Goal: Information Seeking & Learning: Find contact information

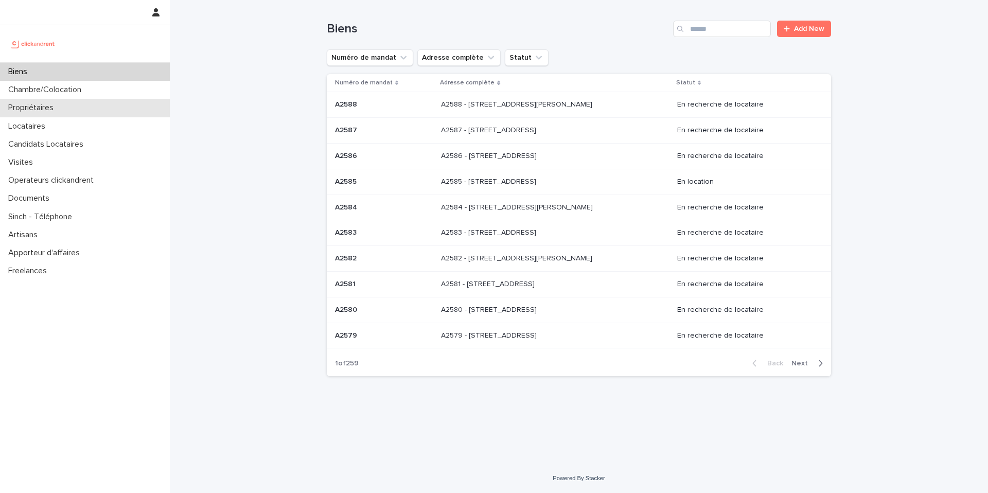
click at [17, 109] on p "Propriétaires" at bounding box center [33, 108] width 58 height 10
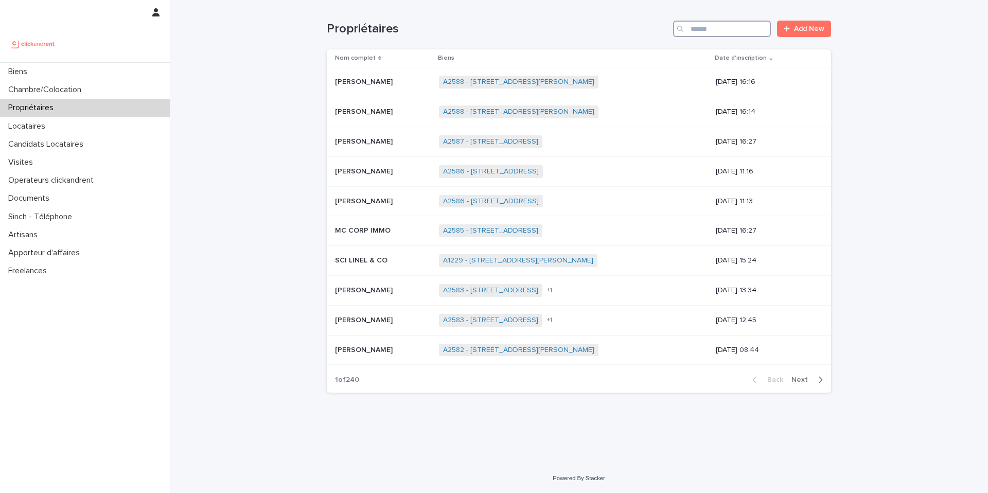
click at [705, 31] on input "Search" at bounding box center [722, 29] width 98 height 16
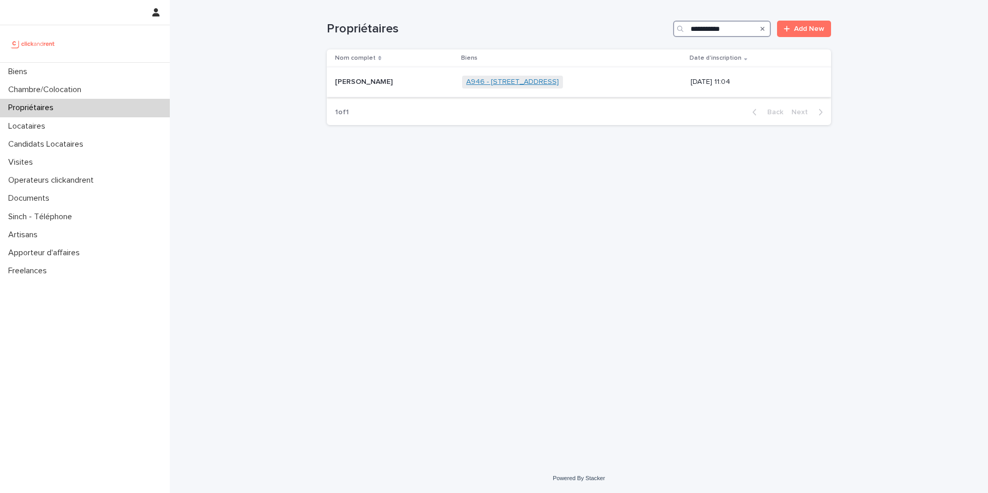
type input "**********"
click at [486, 85] on link "A946 - [STREET_ADDRESS]" at bounding box center [512, 82] width 93 height 9
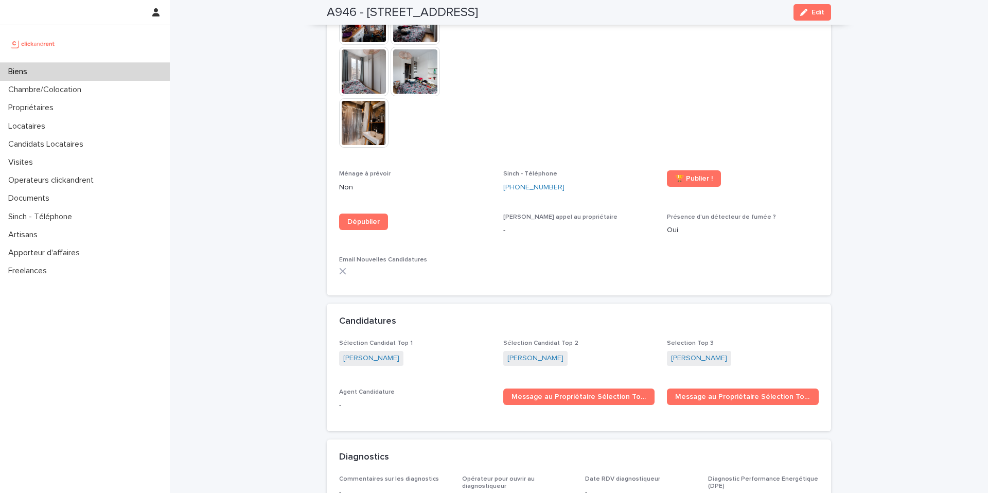
scroll to position [2986, 0]
click at [477, 256] on div "Email Nouvelles Candidatures" at bounding box center [415, 269] width 152 height 27
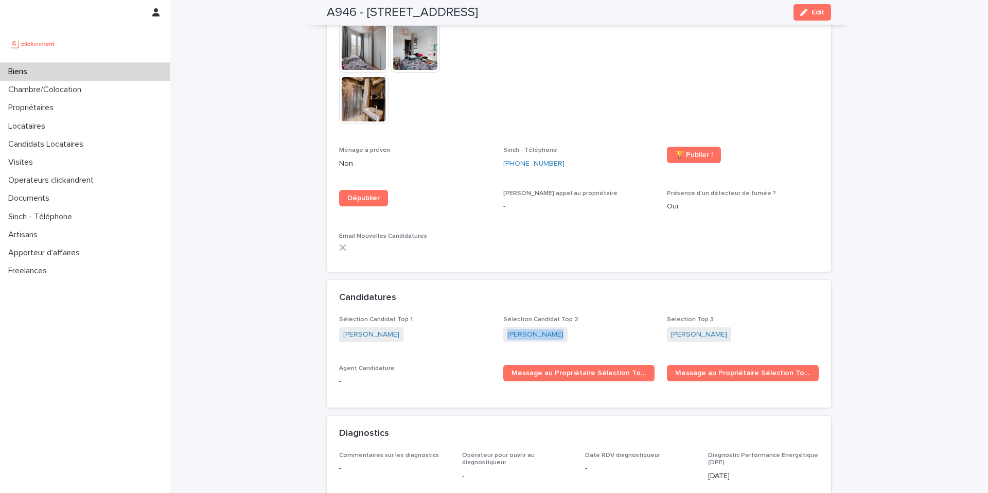
scroll to position [3003, 0]
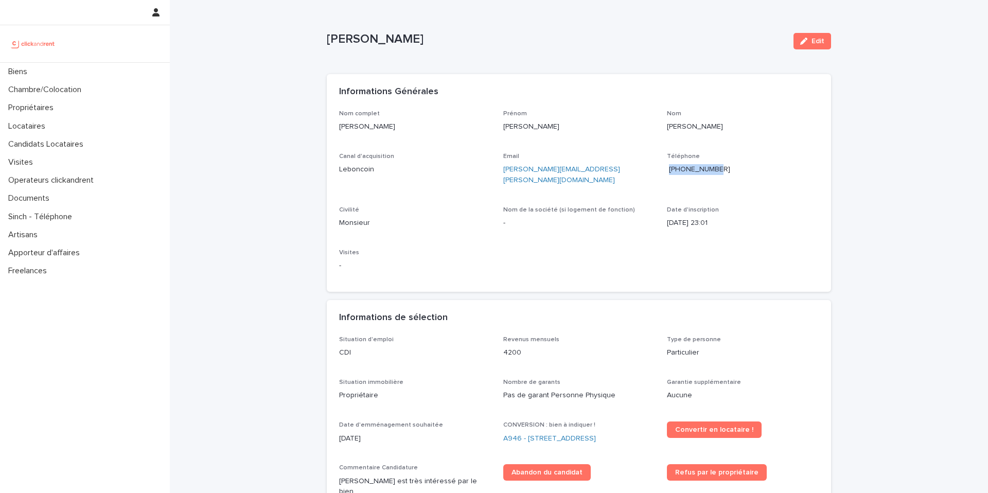
copy span "+33671059724"
drag, startPoint x: 740, startPoint y: 173, endPoint x: 665, endPoint y: 171, distance: 75.2
click at [667, 171] on p "+33671059724" at bounding box center [743, 169] width 152 height 11
copy link "alexandre.p.manoussakis@gmail.com"
drag, startPoint x: 636, startPoint y: 173, endPoint x: 501, endPoint y: 168, distance: 135.5
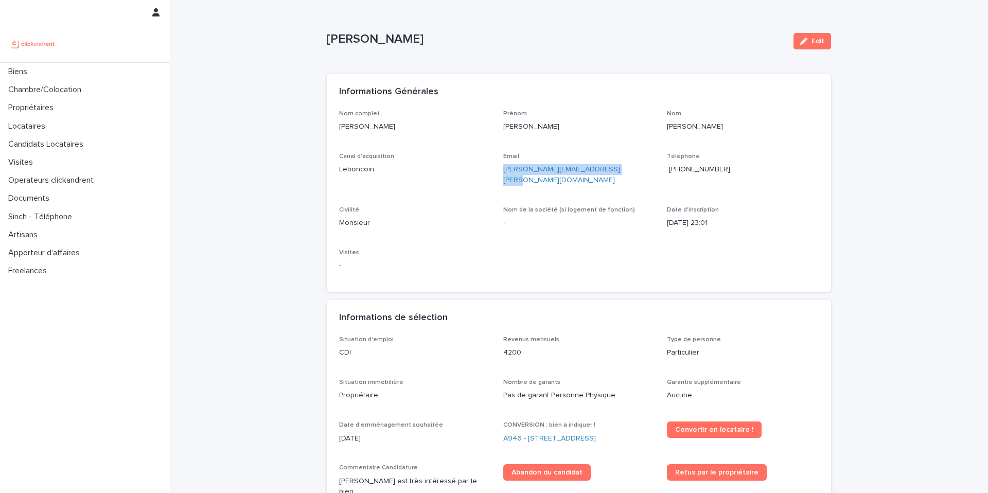
click at [503, 168] on p "alexandre.p.manoussakis@gmail.com" at bounding box center [579, 175] width 152 height 22
click at [599, 262] on div "Nom complet Alexandre Manoussakis Prénom Alexandre Nom Manoussakis Canal d'acqu…" at bounding box center [579, 195] width 480 height 170
copy link "A946 - [STREET_ADDRESS]"
drag, startPoint x: 605, startPoint y: 431, endPoint x: 500, endPoint y: 431, distance: 105.0
click at [503, 433] on div "A946 - [STREET_ADDRESS]" at bounding box center [579, 438] width 152 height 11
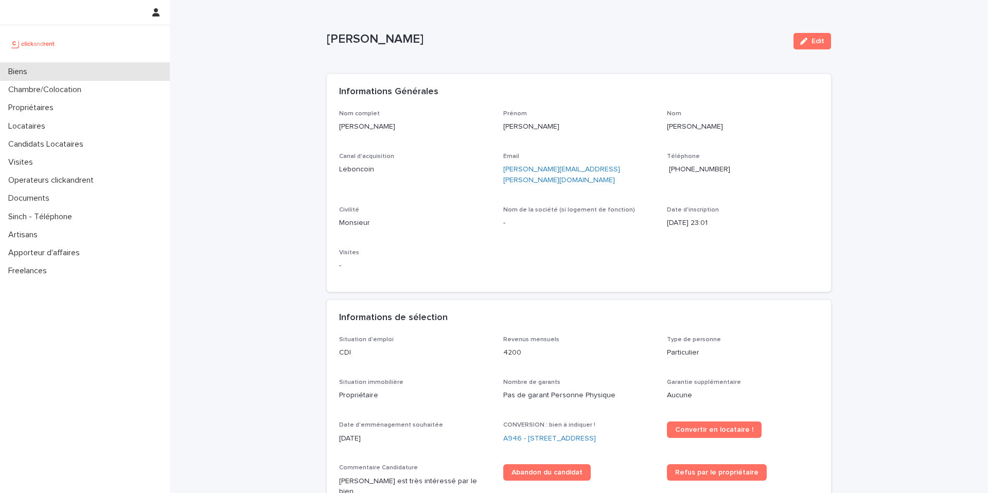
click at [31, 71] on p "Biens" at bounding box center [19, 72] width 31 height 10
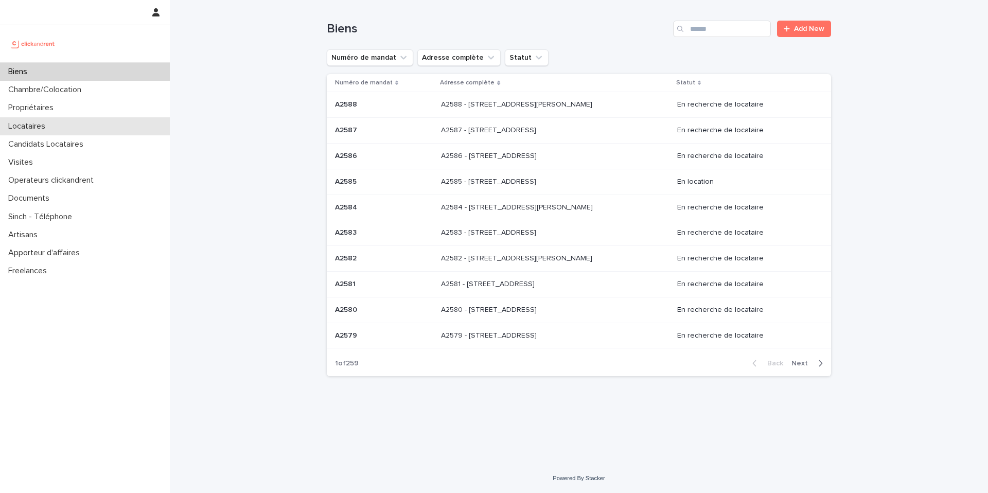
click at [36, 128] on p "Locataires" at bounding box center [28, 126] width 49 height 10
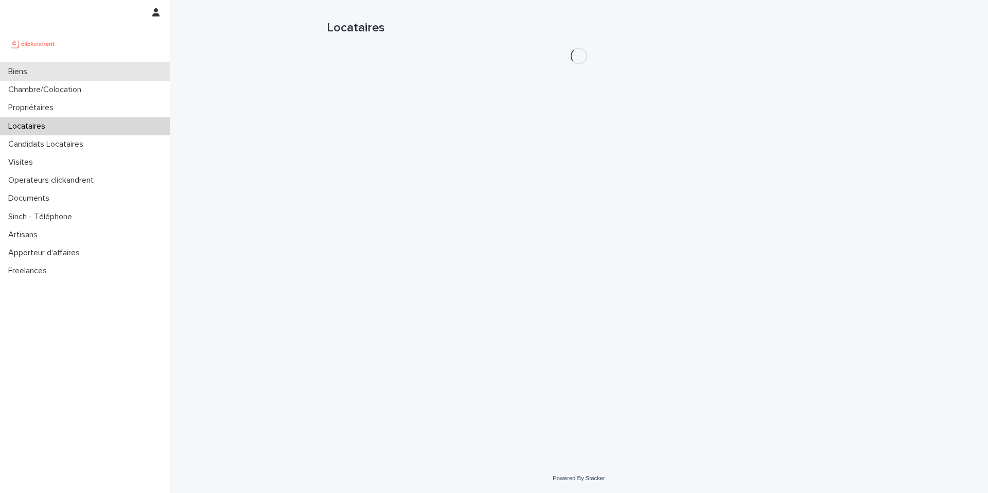
click at [23, 69] on p "Biens" at bounding box center [19, 72] width 31 height 10
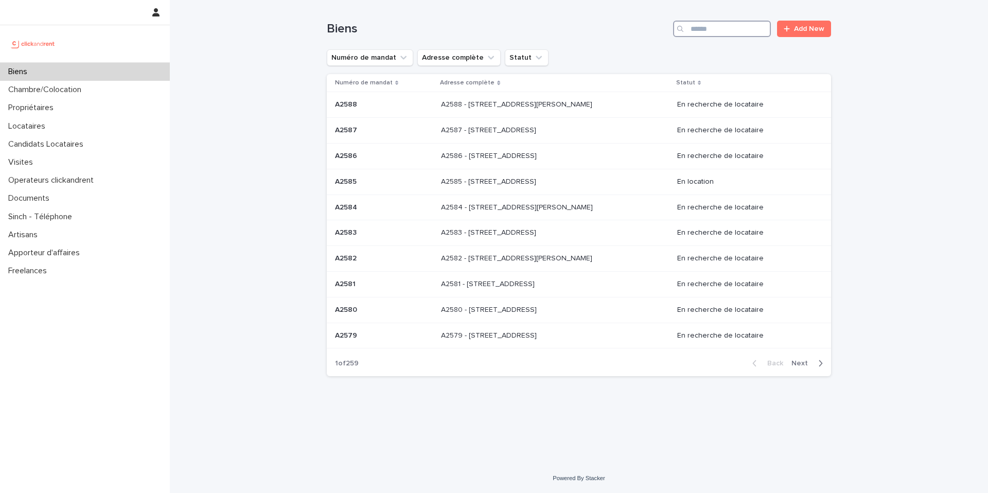
click at [736, 34] on input "Search" at bounding box center [722, 29] width 98 height 16
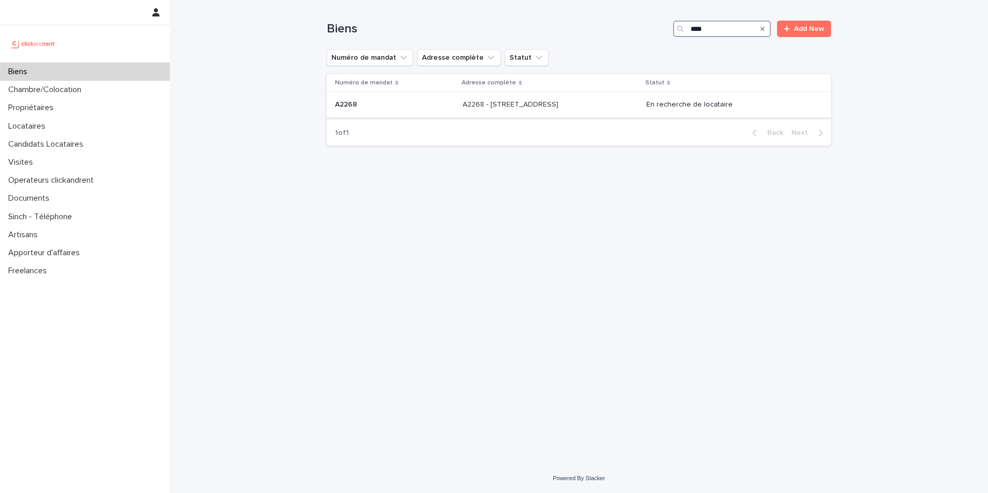
type input "****"
click at [498, 103] on p "A2268 - 5 rue de Suez, Paris 75018" at bounding box center [512, 103] width 98 height 11
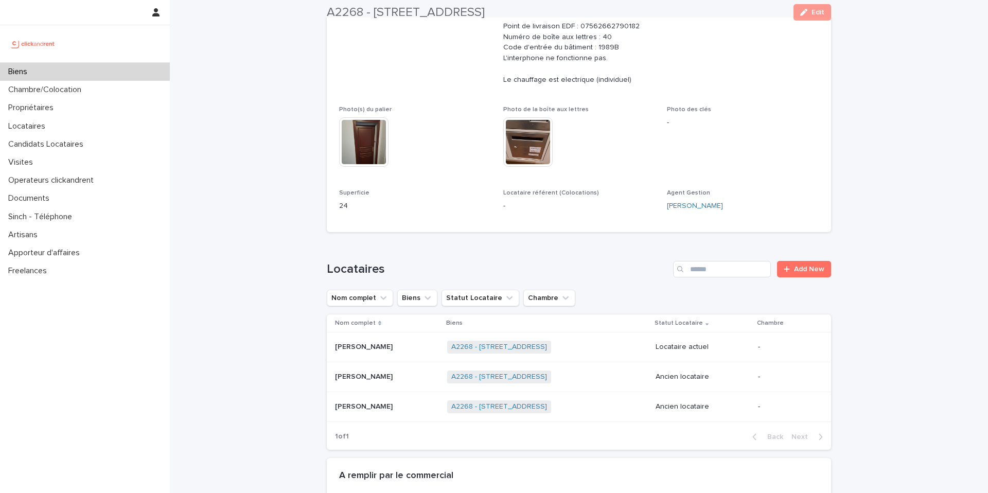
scroll to position [377, 0]
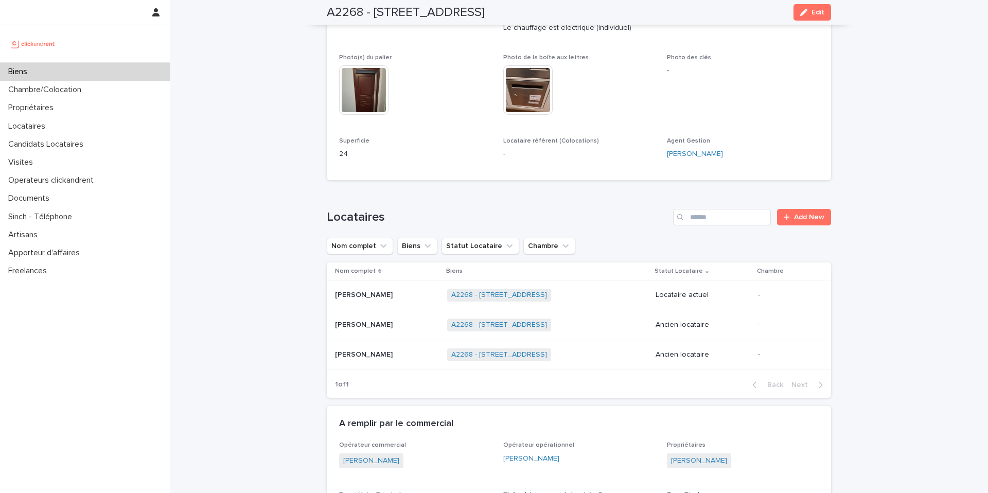
click at [352, 289] on p "Jason Suri" at bounding box center [365, 294] width 60 height 11
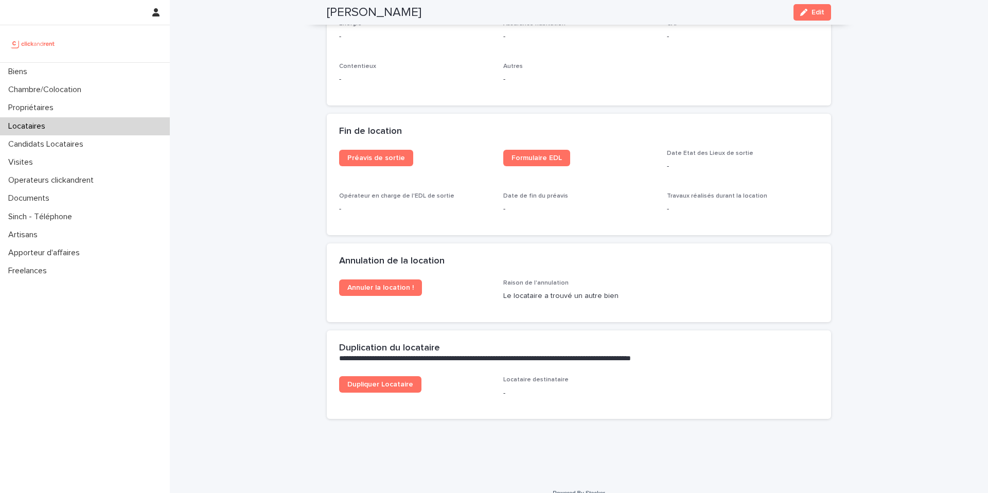
scroll to position [1255, 0]
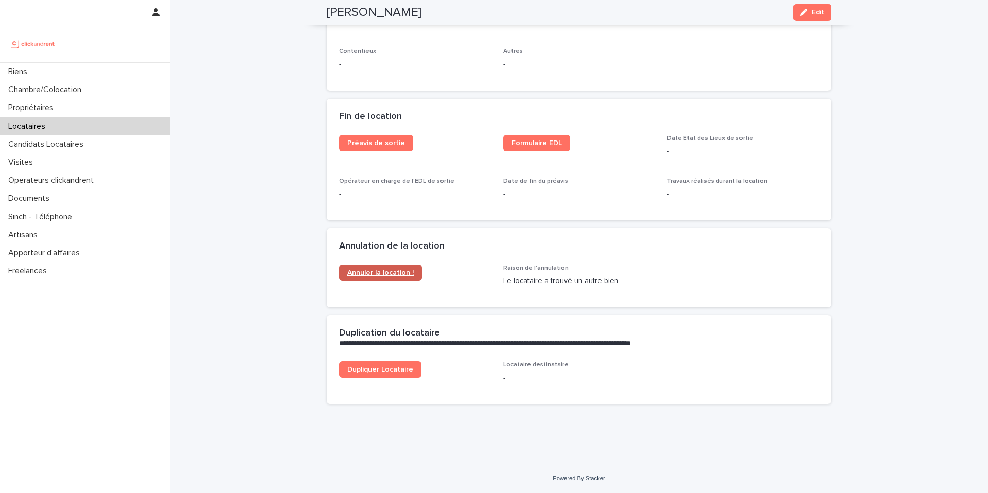
click at [373, 273] on span "Annuler la location !" at bounding box center [380, 272] width 66 height 7
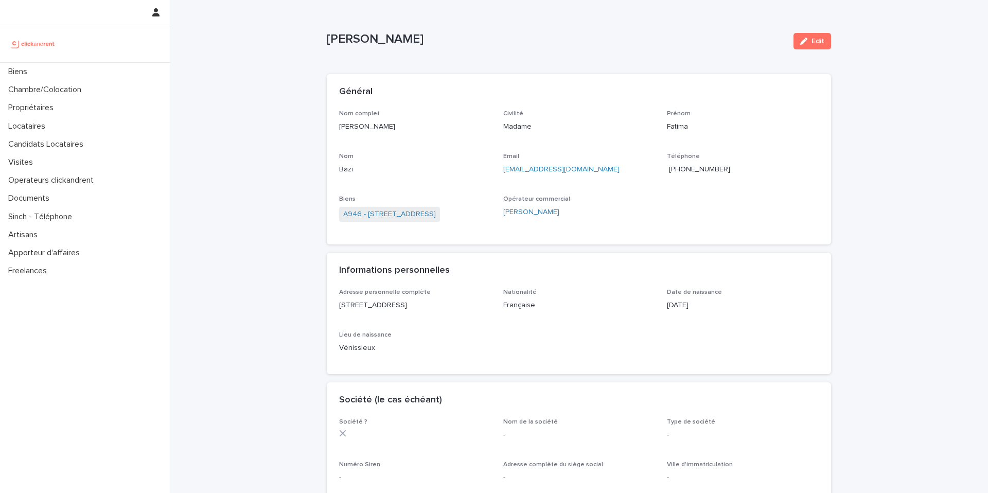
click at [704, 169] on span "[PHONE_NUMBER]" at bounding box center [699, 169] width 61 height 7
click at [32, 113] on div "Propriétaires" at bounding box center [85, 108] width 170 height 18
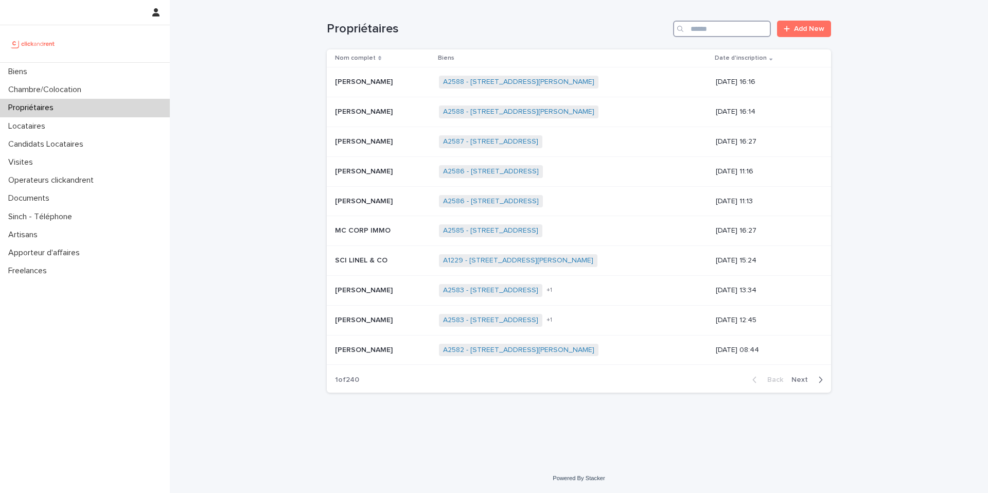
click at [710, 30] on input "Search" at bounding box center [722, 29] width 98 height 16
paste input "*******"
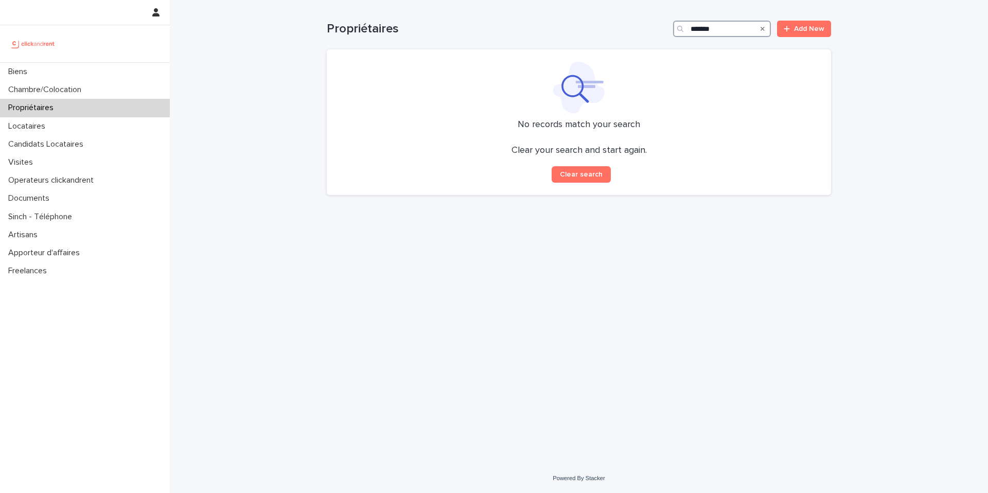
type input "*******"
click at [688, 28] on div "Search" at bounding box center [681, 29] width 16 height 16
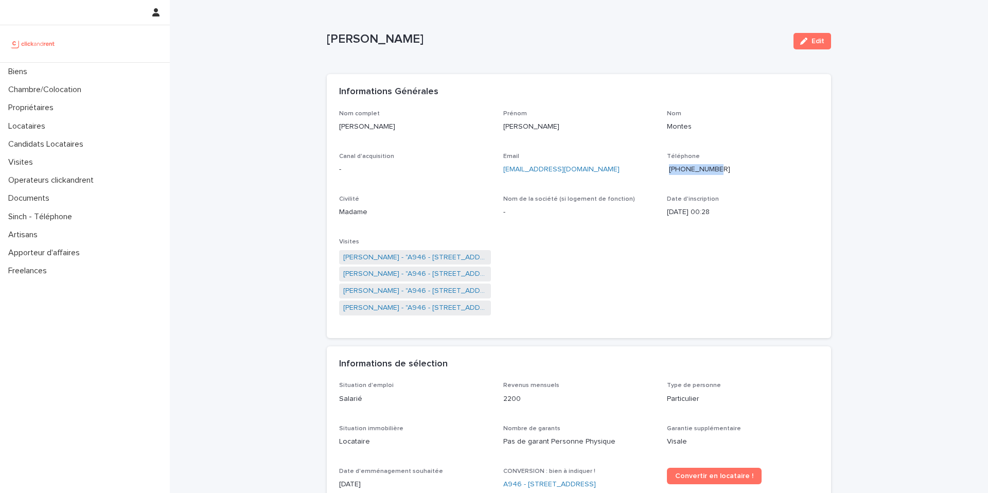
copy span "+33749775005"
drag, startPoint x: 679, startPoint y: 172, endPoint x: 319, endPoint y: 14, distance: 393.3
click at [705, 171] on span "+33749775005" at bounding box center [699, 169] width 61 height 7
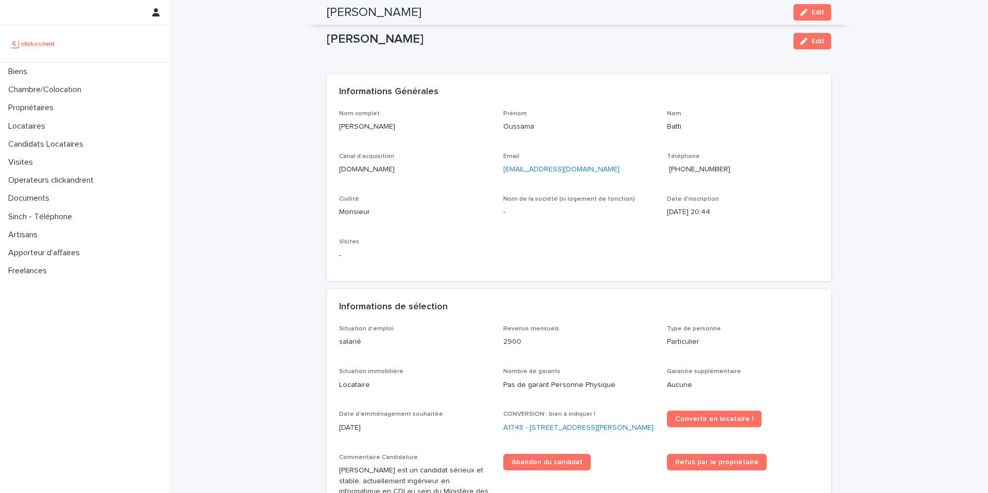
scroll to position [142, 0]
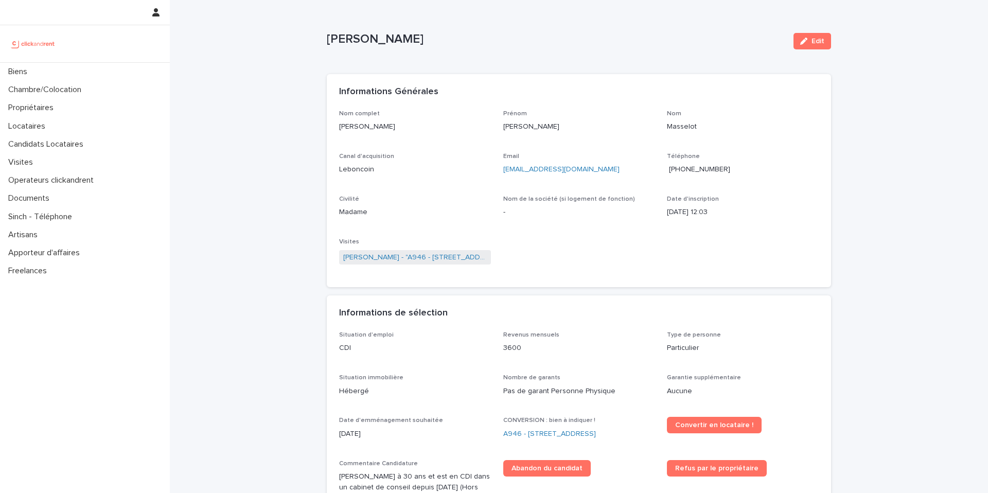
click at [704, 171] on span "[PHONE_NUMBER]" at bounding box center [699, 169] width 61 height 7
